Goal: Transaction & Acquisition: Purchase product/service

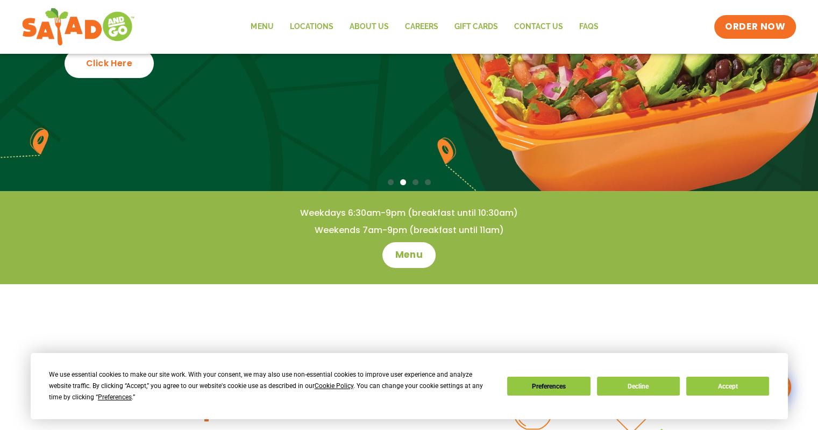
scroll to position [215, 0]
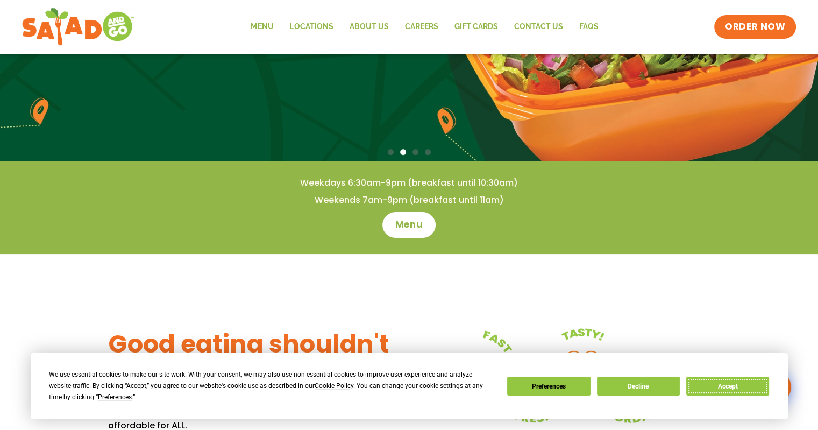
click at [718, 377] on button "Accept" at bounding box center [727, 385] width 83 height 19
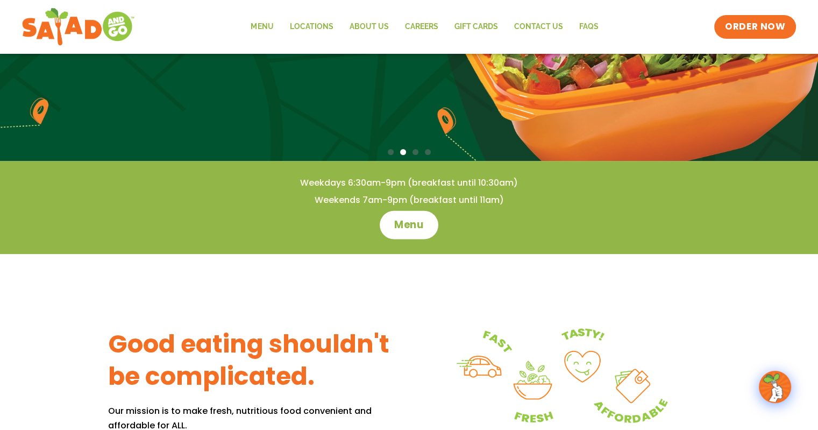
click at [398, 232] on link "Menu" at bounding box center [409, 224] width 59 height 28
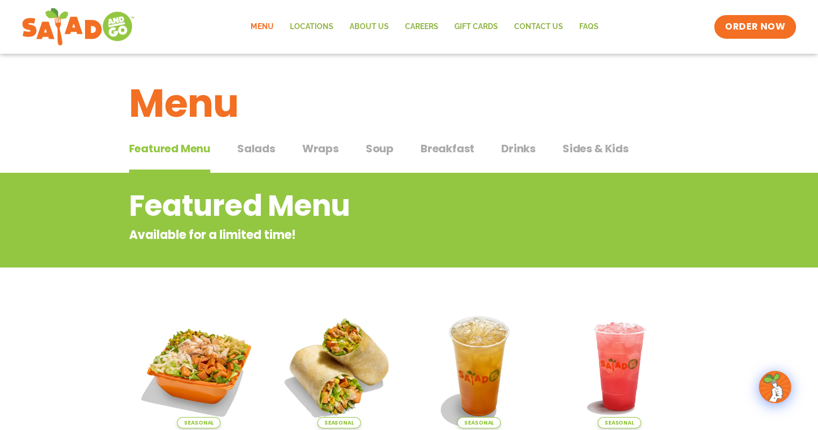
click at [252, 146] on span "Salads" at bounding box center [256, 148] width 38 height 16
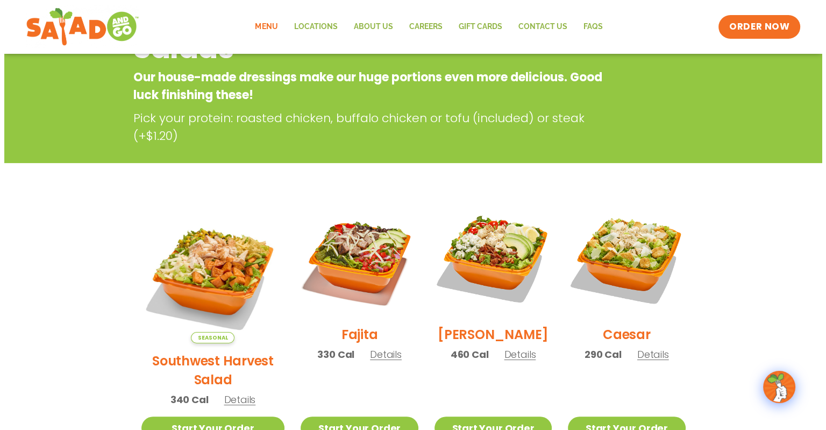
scroll to position [161, 0]
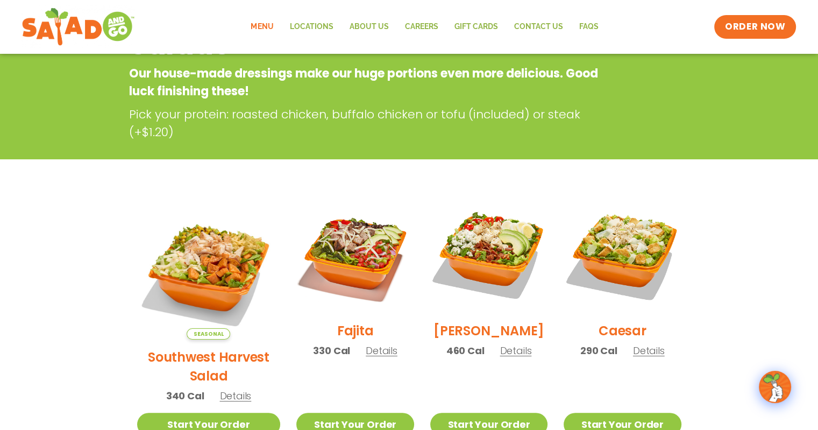
click at [366, 353] on span "Details" at bounding box center [382, 350] width 32 height 13
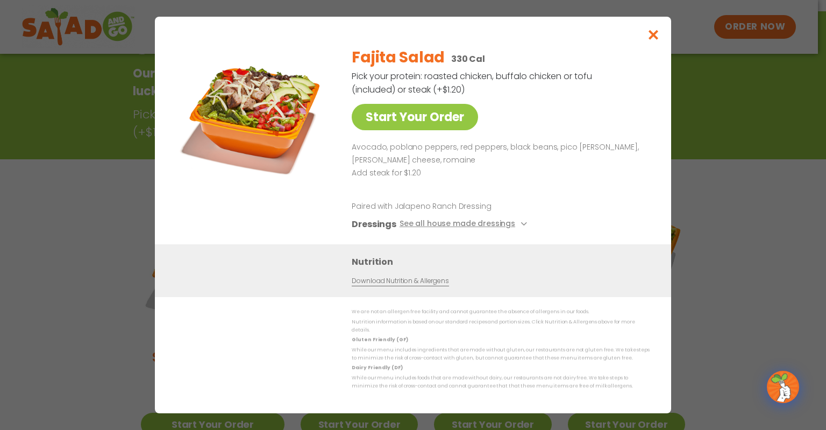
click at [135, 204] on div "Start Your Order Fajita Salad 330 Cal Pick your protein: roasted chicken, buffa…" at bounding box center [413, 215] width 826 height 430
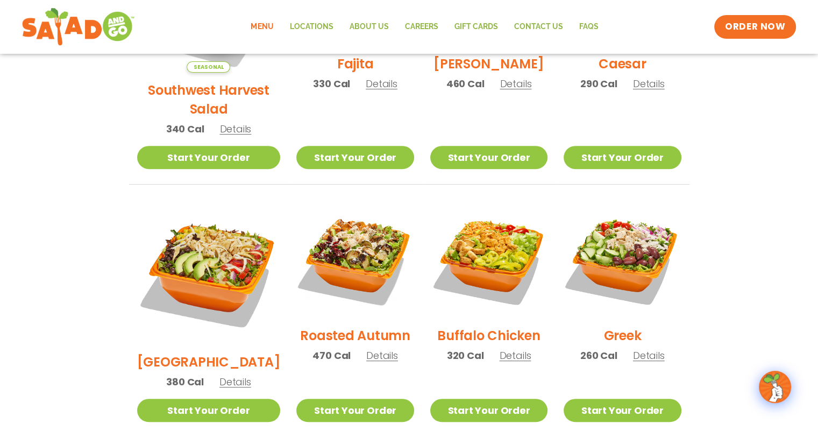
scroll to position [441, 0]
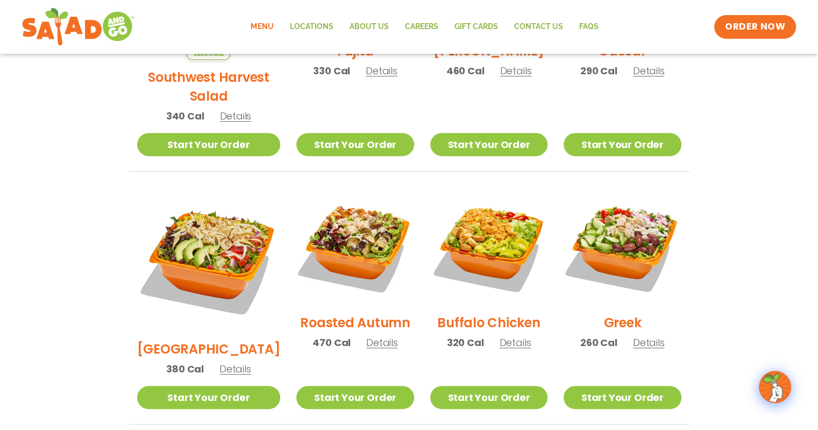
click at [224, 362] on span "Details" at bounding box center [235, 368] width 32 height 13
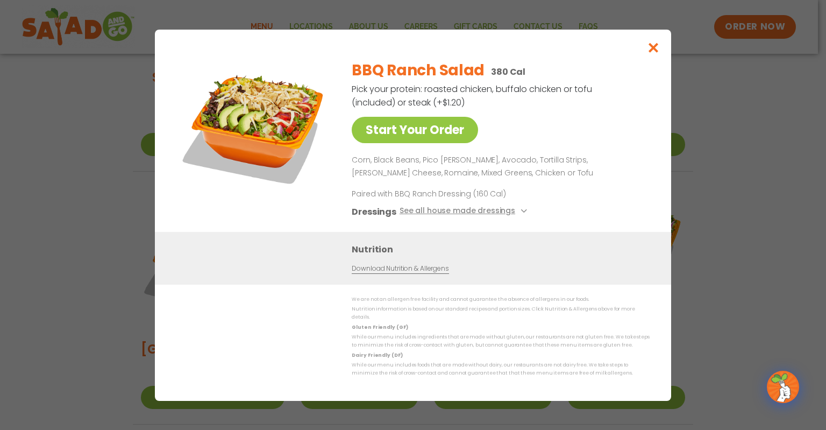
click at [94, 266] on div "Start Your Order BBQ Ranch Salad 380 Cal Pick your protein: roasted chicken, bu…" at bounding box center [413, 215] width 826 height 430
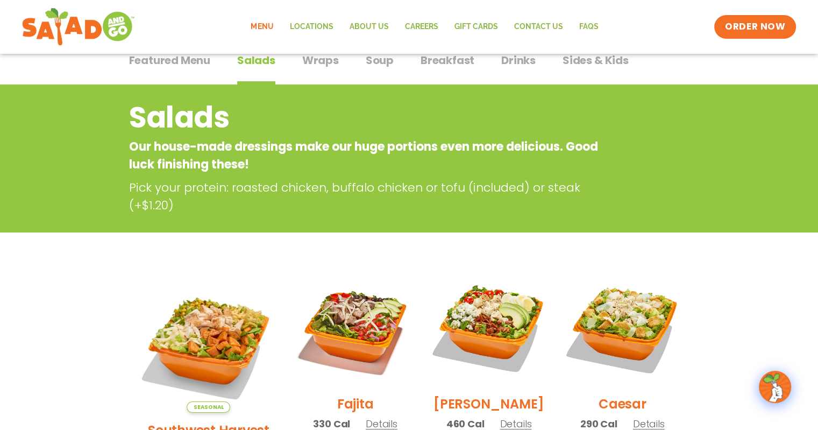
scroll to position [0, 0]
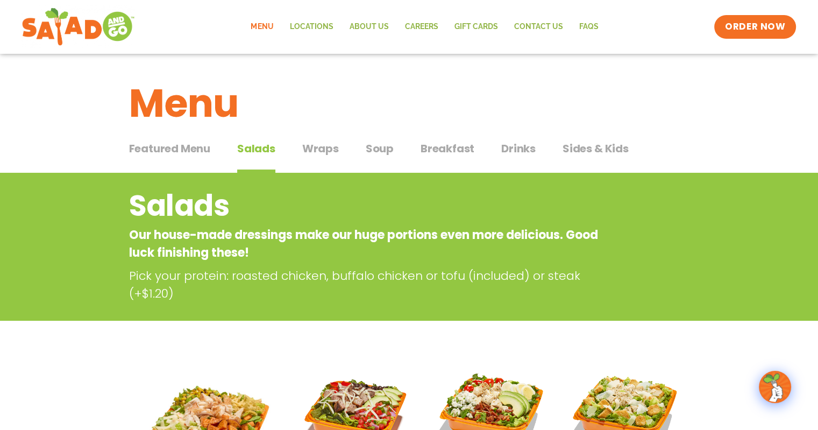
click at [307, 154] on span "Wraps" at bounding box center [320, 148] width 37 height 16
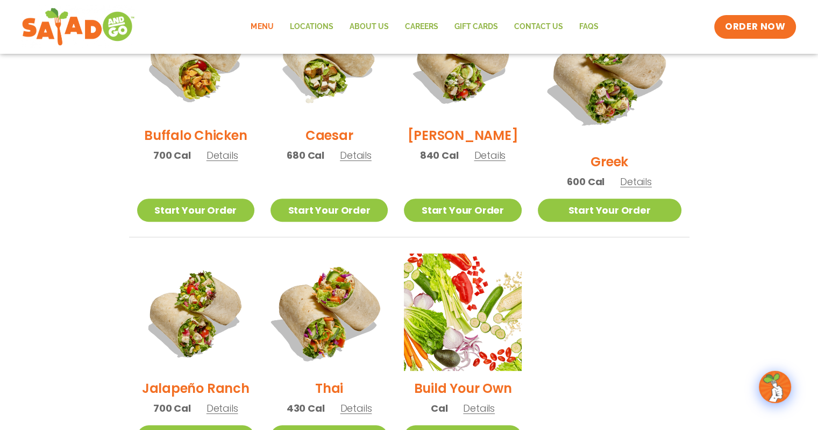
scroll to position [645, 0]
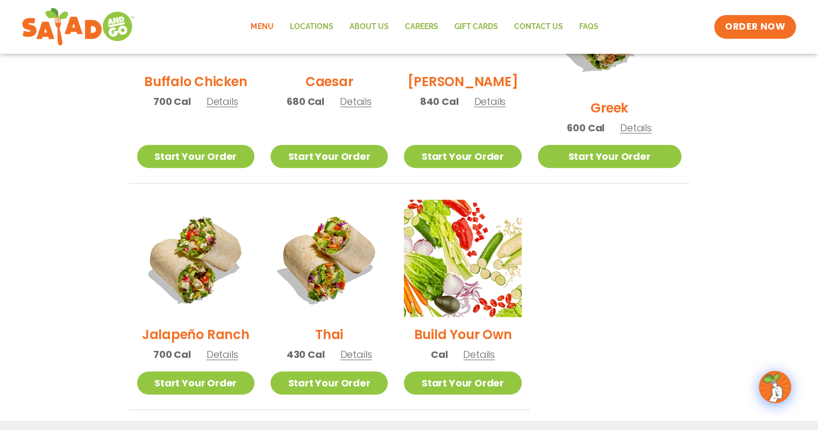
click at [220, 347] on span "Details" at bounding box center [222, 353] width 32 height 13
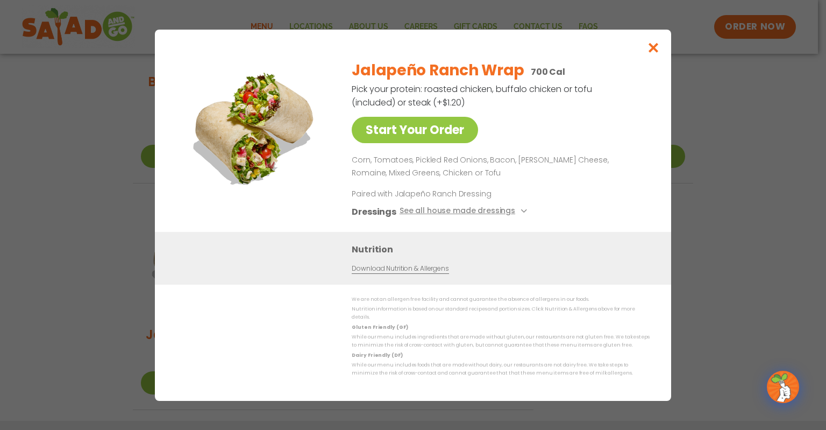
click at [114, 169] on div "Start Your Order Jalapeño Ranch Wrap 700 Cal Pick your protein: roasted chicken…" at bounding box center [413, 215] width 826 height 430
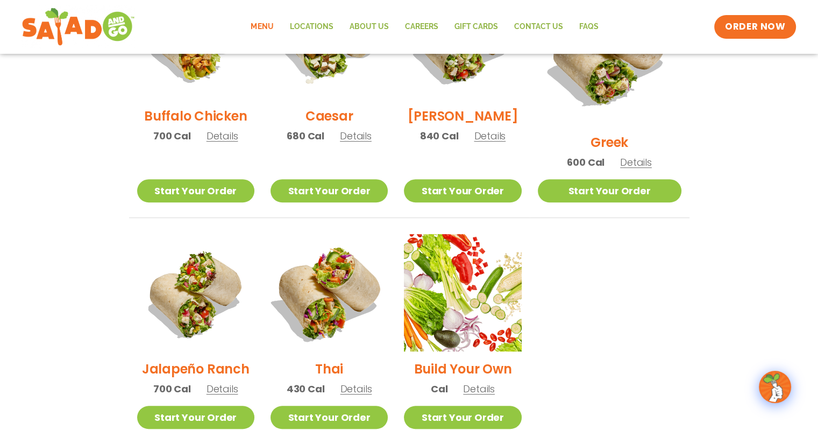
scroll to position [699, 0]
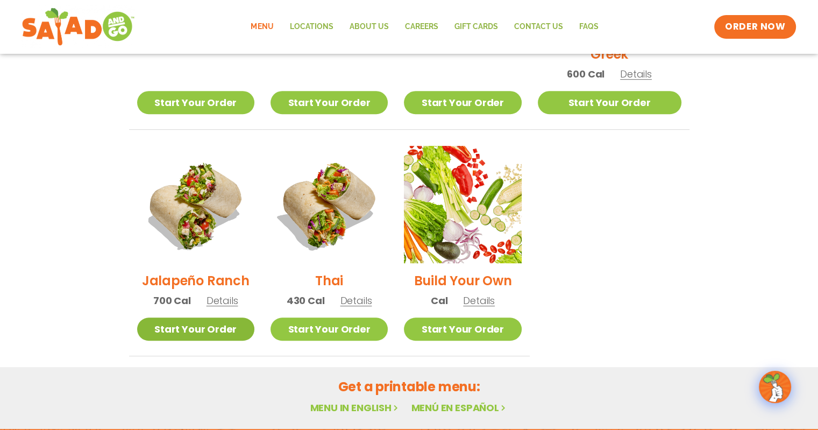
click at [191, 317] on link "Start Your Order" at bounding box center [195, 328] width 117 height 23
